Goal: Task Accomplishment & Management: Manage account settings

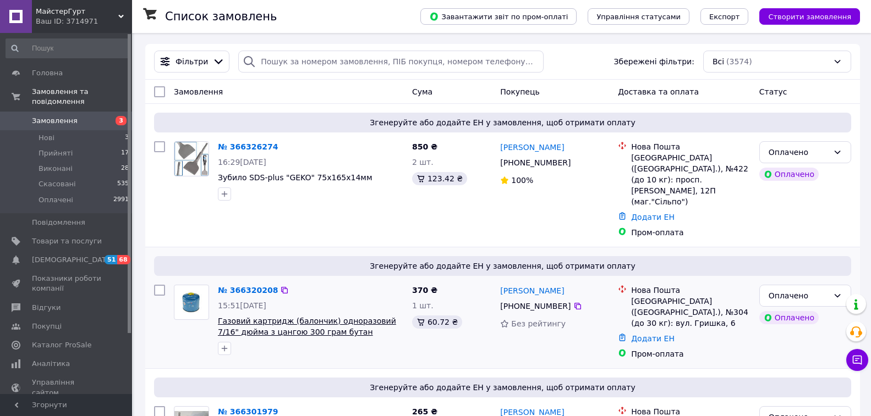
click at [250, 317] on span "Газовий картридж (балончик) одноразовий 7/16" дюйма з цангою 300 грам бутан" at bounding box center [307, 327] width 178 height 20
click at [250, 286] on link "№ 366320208" at bounding box center [248, 290] width 60 height 9
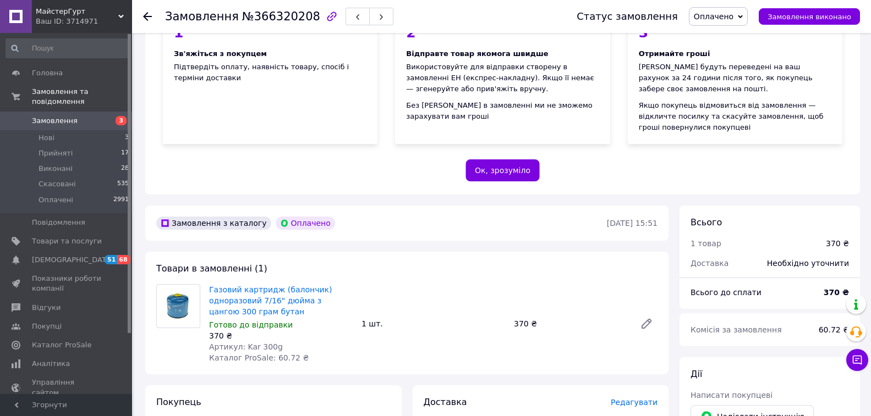
scroll to position [152, 0]
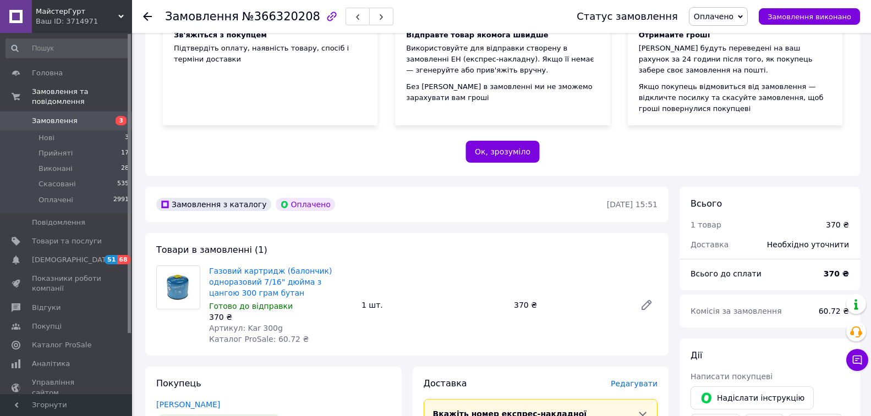
scroll to position [152, 0]
click at [145, 13] on icon at bounding box center [147, 16] width 9 height 9
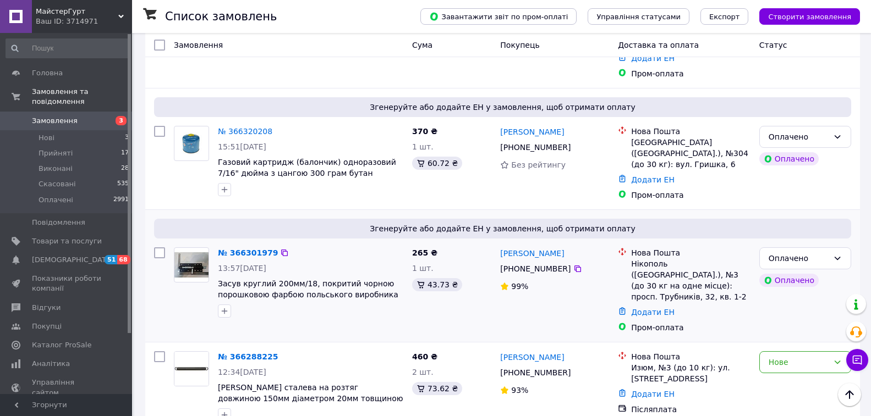
scroll to position [165, 0]
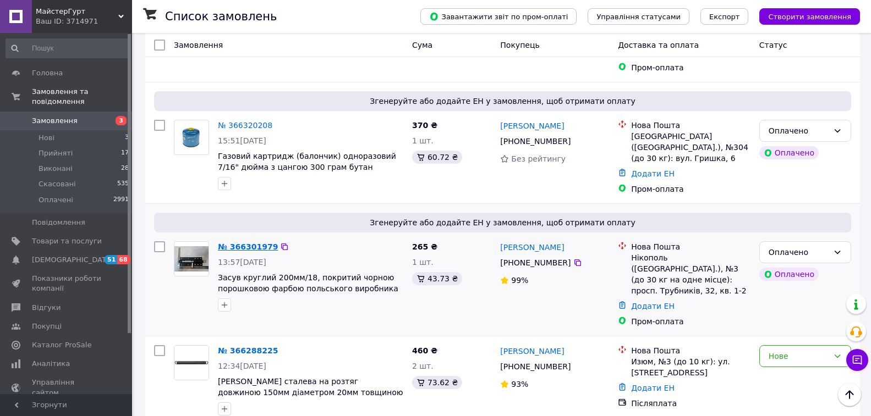
click at [251, 243] on link "№ 366301979" at bounding box center [248, 247] width 60 height 9
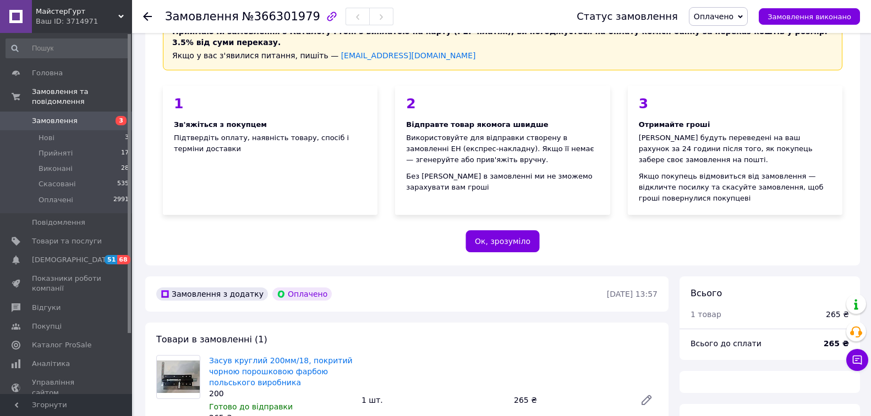
scroll to position [165, 0]
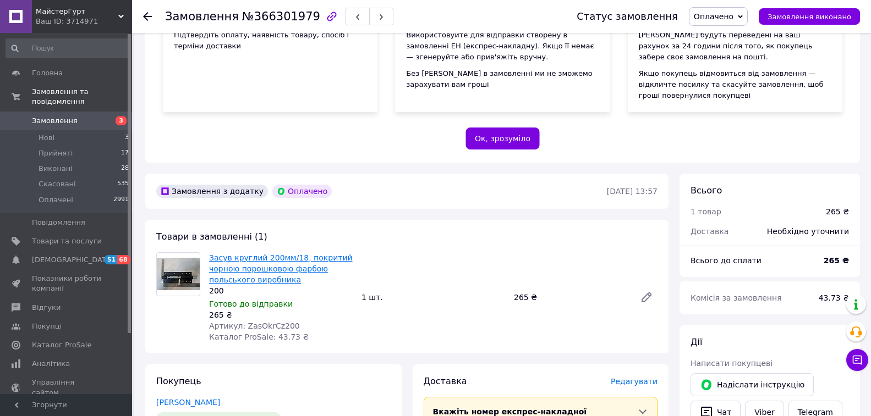
click at [240, 254] on link "Засув круглий 200мм/18, покритий чорною порошковою фарбою польського виробника" at bounding box center [281, 269] width 144 height 31
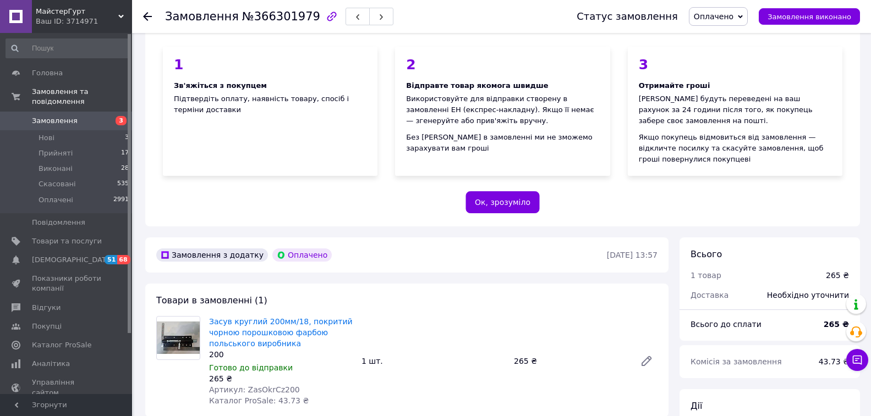
scroll to position [0, 0]
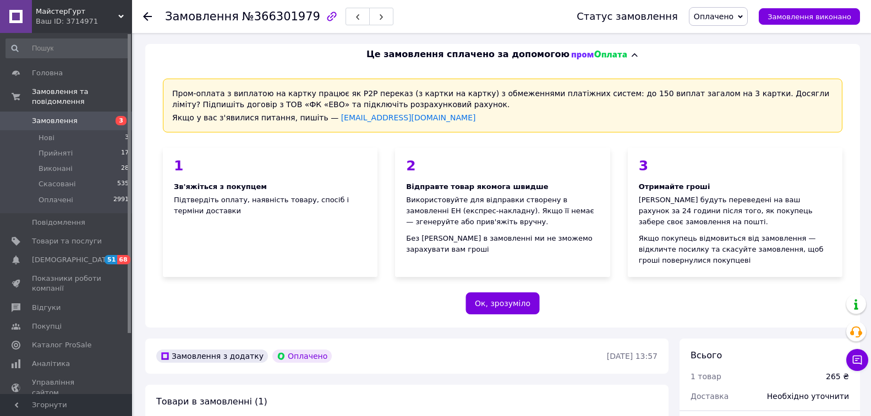
click at [144, 17] on use at bounding box center [147, 16] width 9 height 9
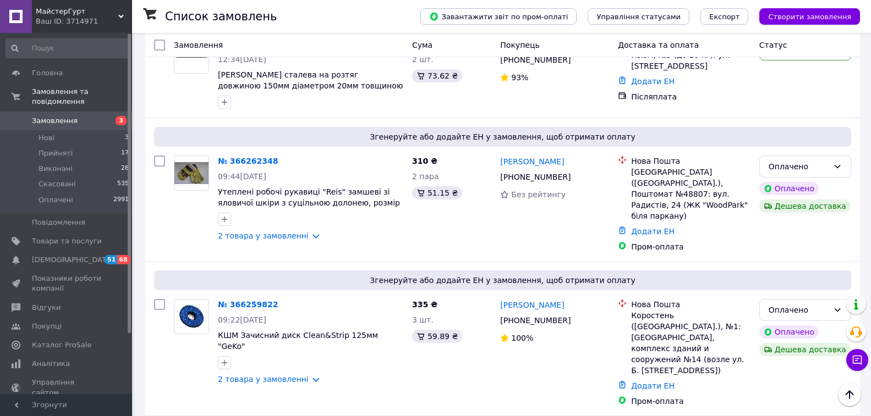
scroll to position [495, 0]
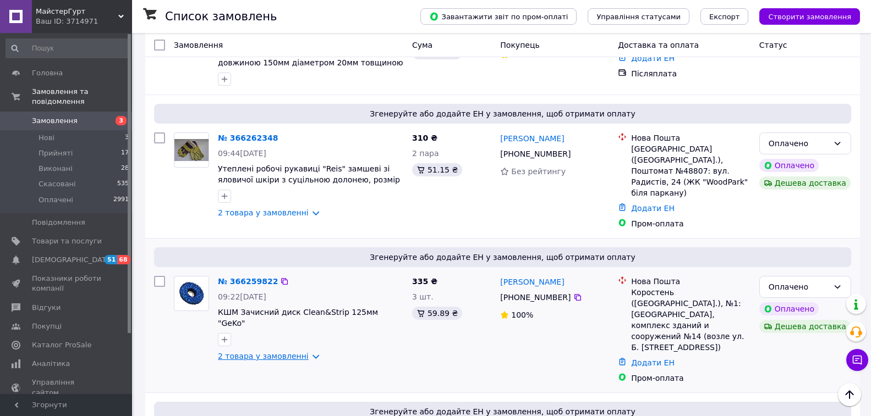
click at [274, 352] on link "2 товара у замовленні" at bounding box center [263, 356] width 91 height 9
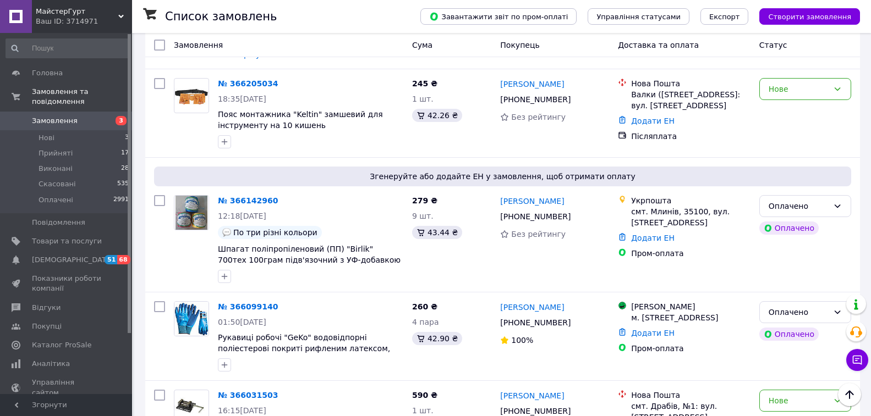
scroll to position [1045, 0]
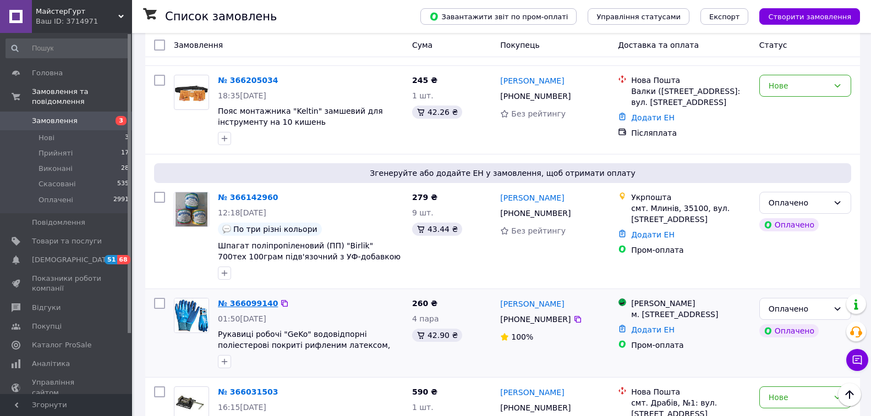
click at [239, 299] on link "№ 366099140" at bounding box center [248, 303] width 60 height 9
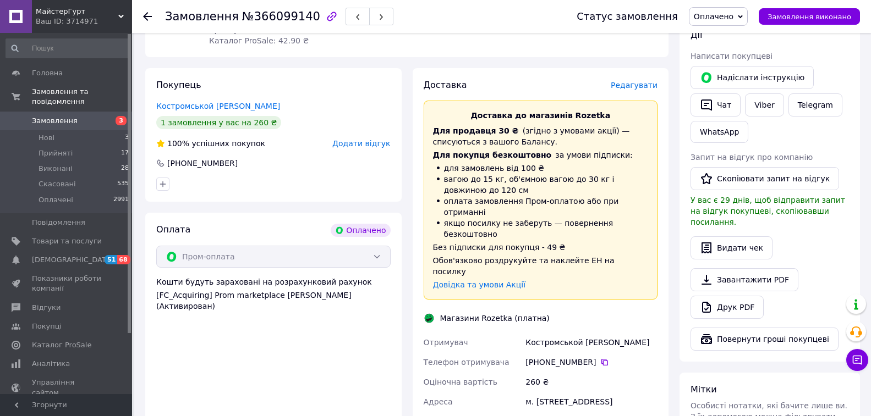
scroll to position [314, 0]
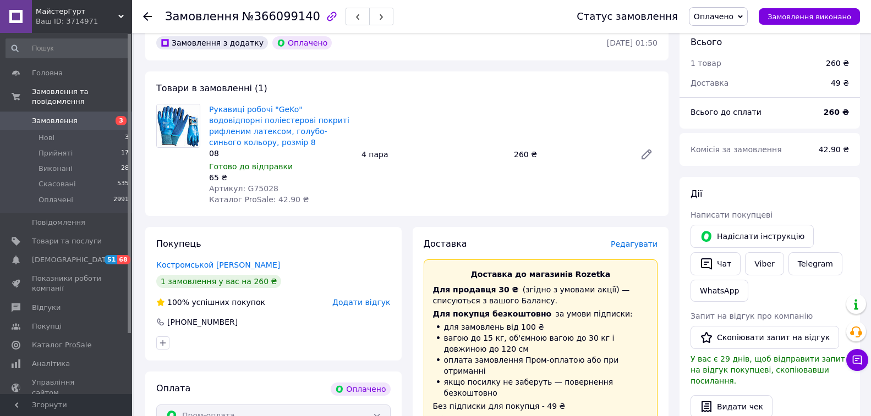
click at [180, 118] on img at bounding box center [178, 126] width 43 height 43
click at [227, 118] on link "Рукавиці робочі "GeKo" водовідпорні поліестерові покриті рифленим латексом, гол…" at bounding box center [279, 126] width 140 height 42
click at [144, 16] on use at bounding box center [147, 16] width 9 height 9
